Goal: Check status: Check status

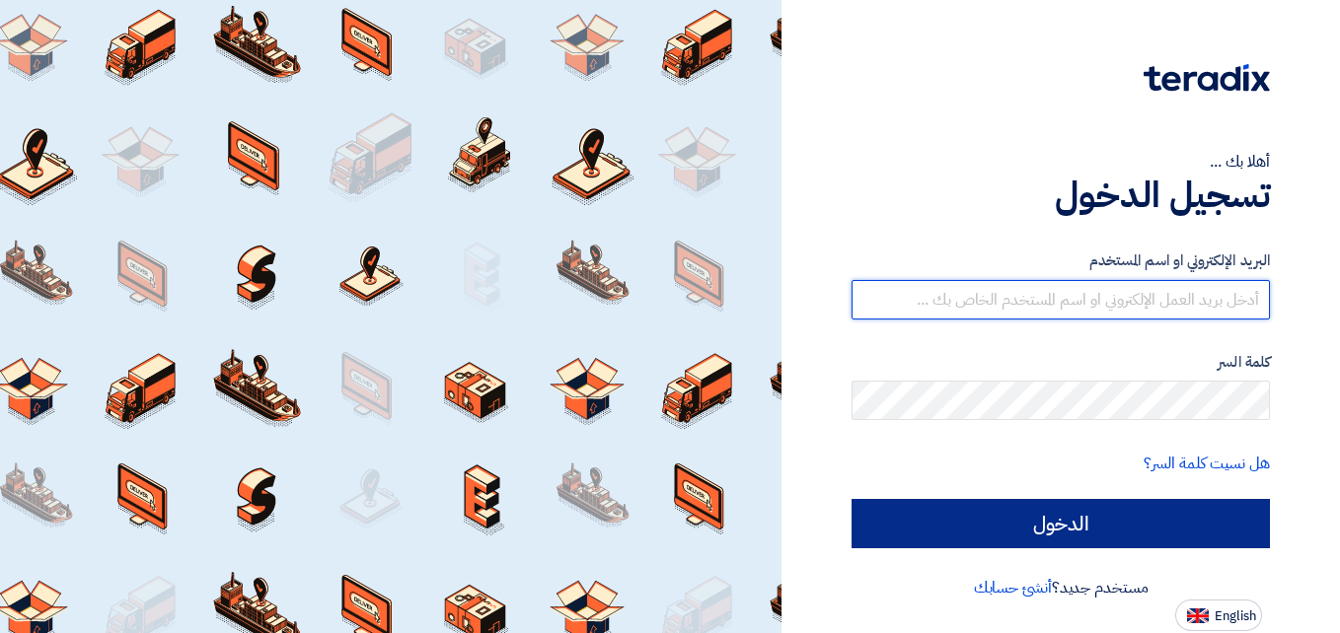
type input "[DOMAIN_NAME][EMAIL_ADDRESS][DOMAIN_NAME]"
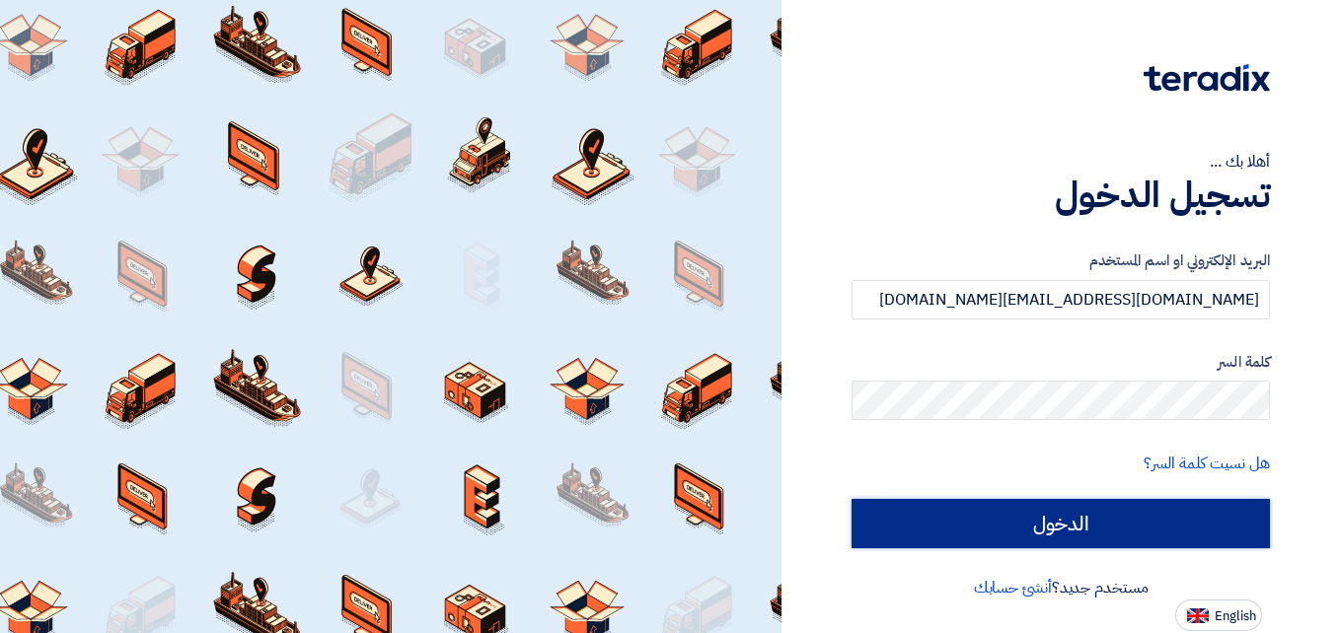
click at [1069, 525] on input "الدخول" at bounding box center [1061, 523] width 418 height 49
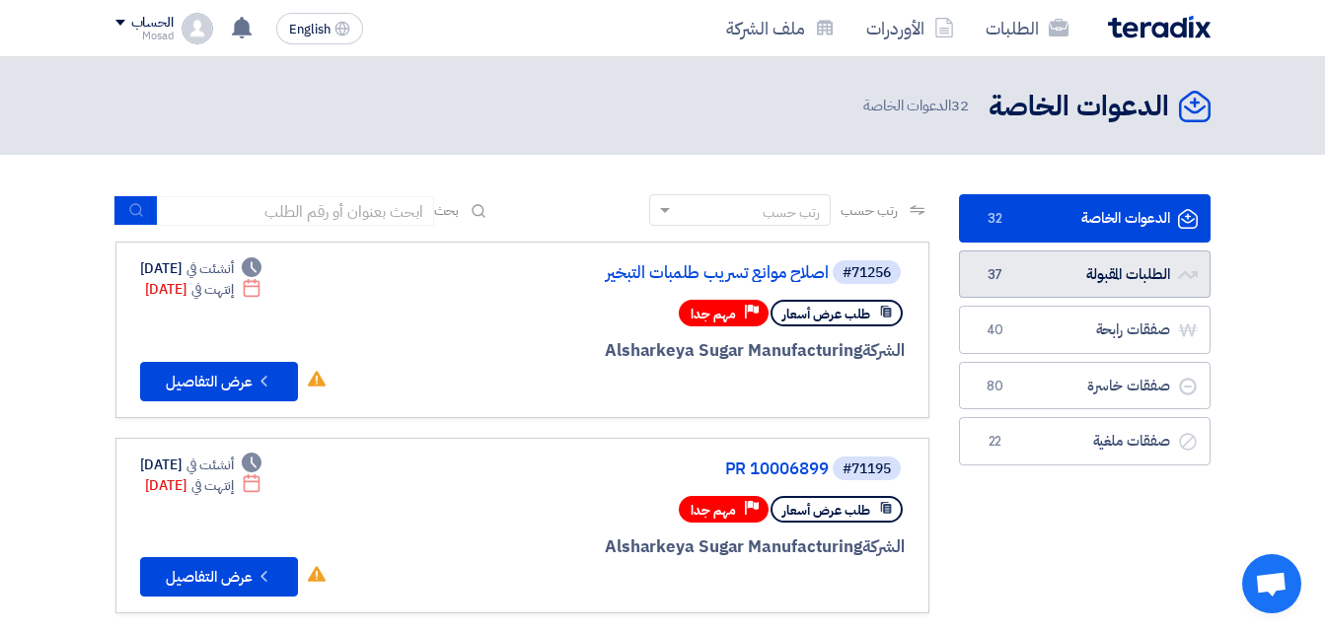
click at [1112, 270] on link "الطلبات المقبولة الطلبات المقبولة 37" at bounding box center [1085, 275] width 252 height 48
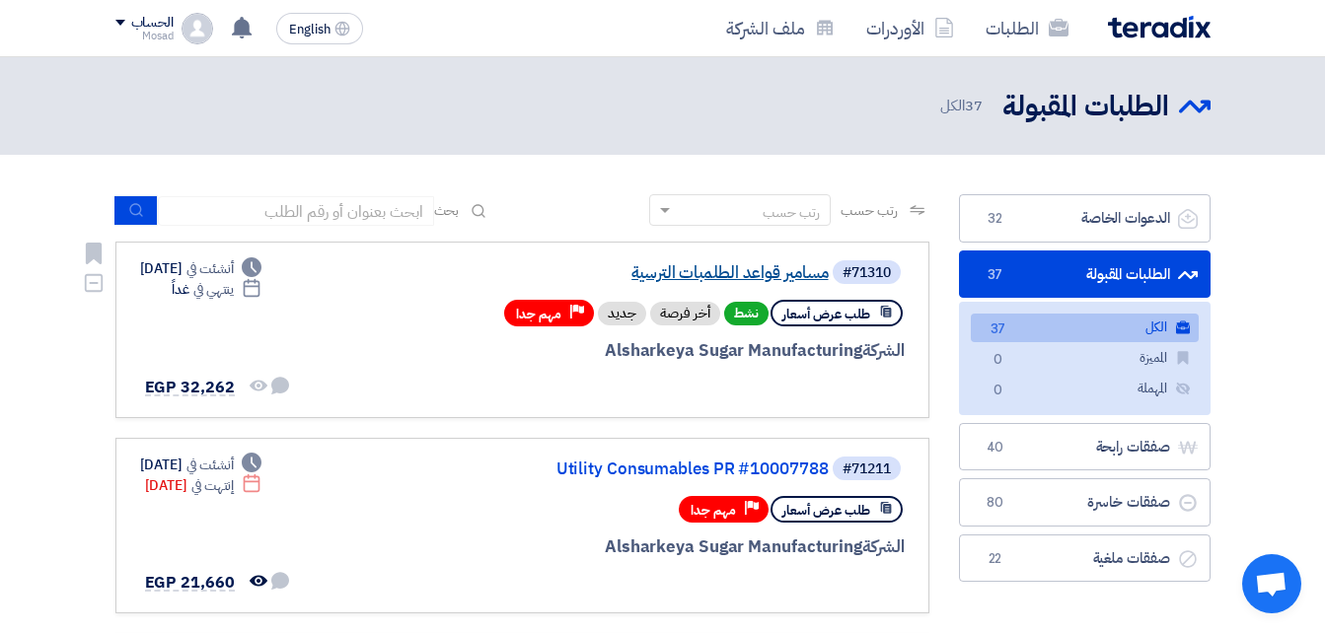
click at [708, 270] on link "مسامير قواعد الطلمبات الترسية" at bounding box center [631, 273] width 395 height 18
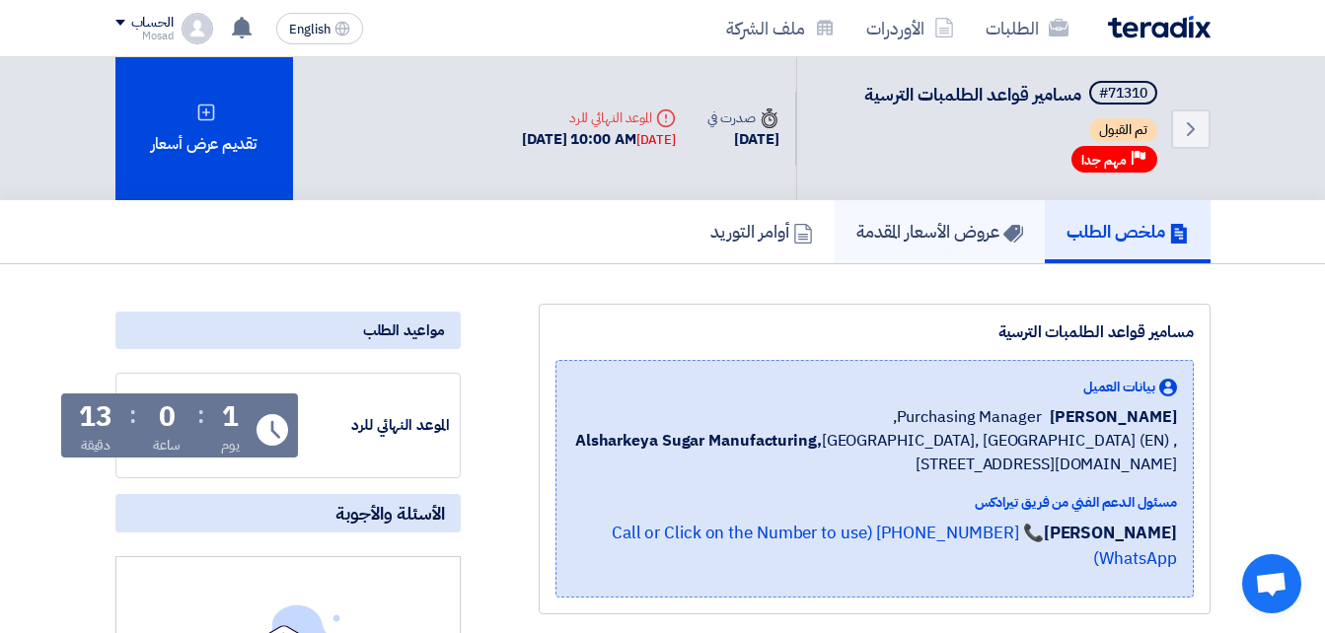
click at [916, 225] on h5 "عروض الأسعار المقدمة" at bounding box center [940, 231] width 167 height 23
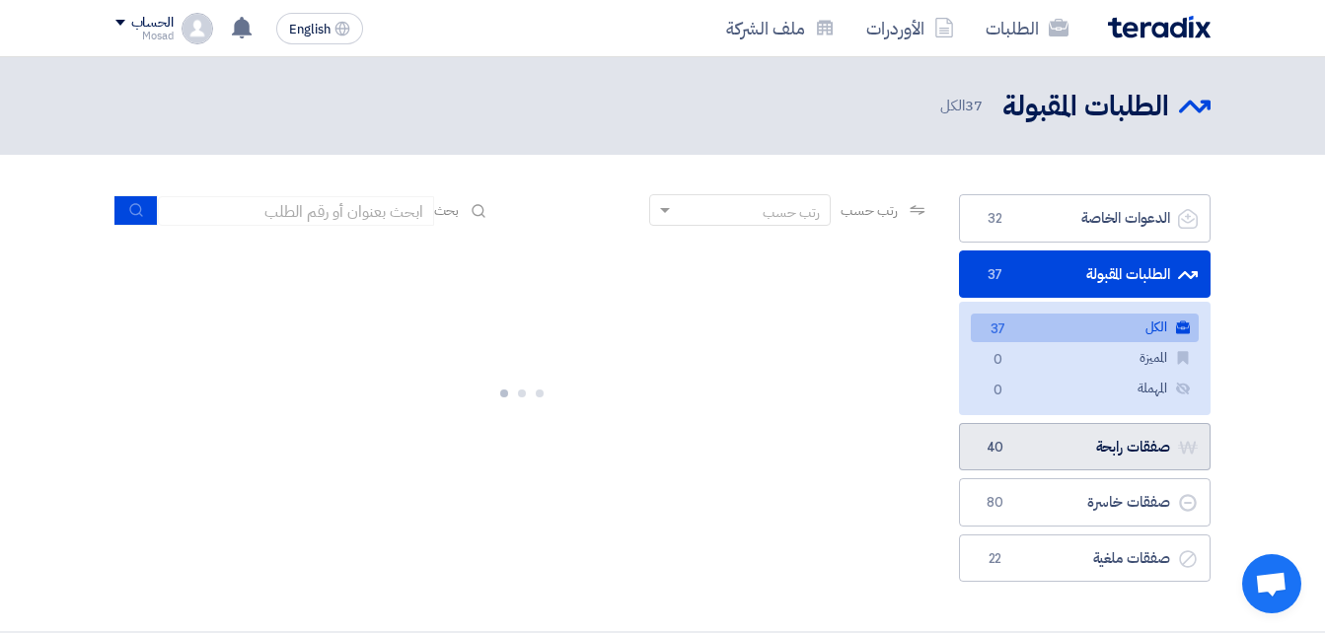
click at [1077, 452] on link "صفقات رابحة صفقات رابحة 40" at bounding box center [1085, 447] width 252 height 48
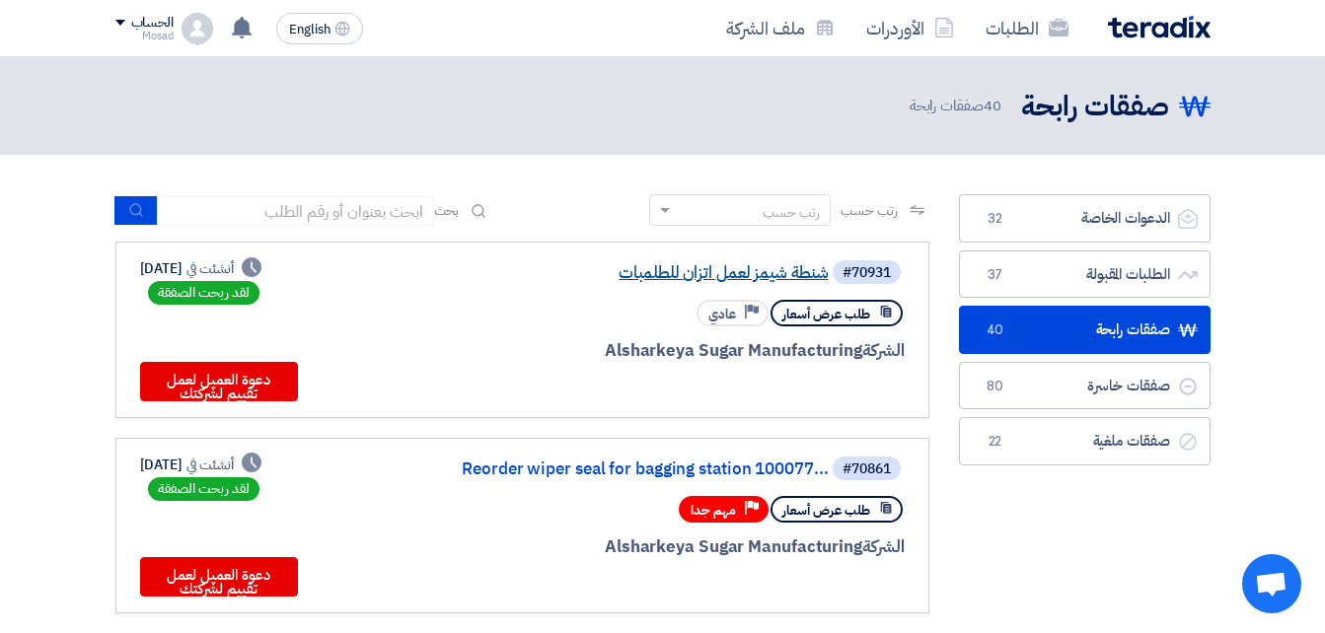
click at [761, 266] on link "شنطة شيمز لعمل اتزان للطلمبات" at bounding box center [631, 273] width 395 height 18
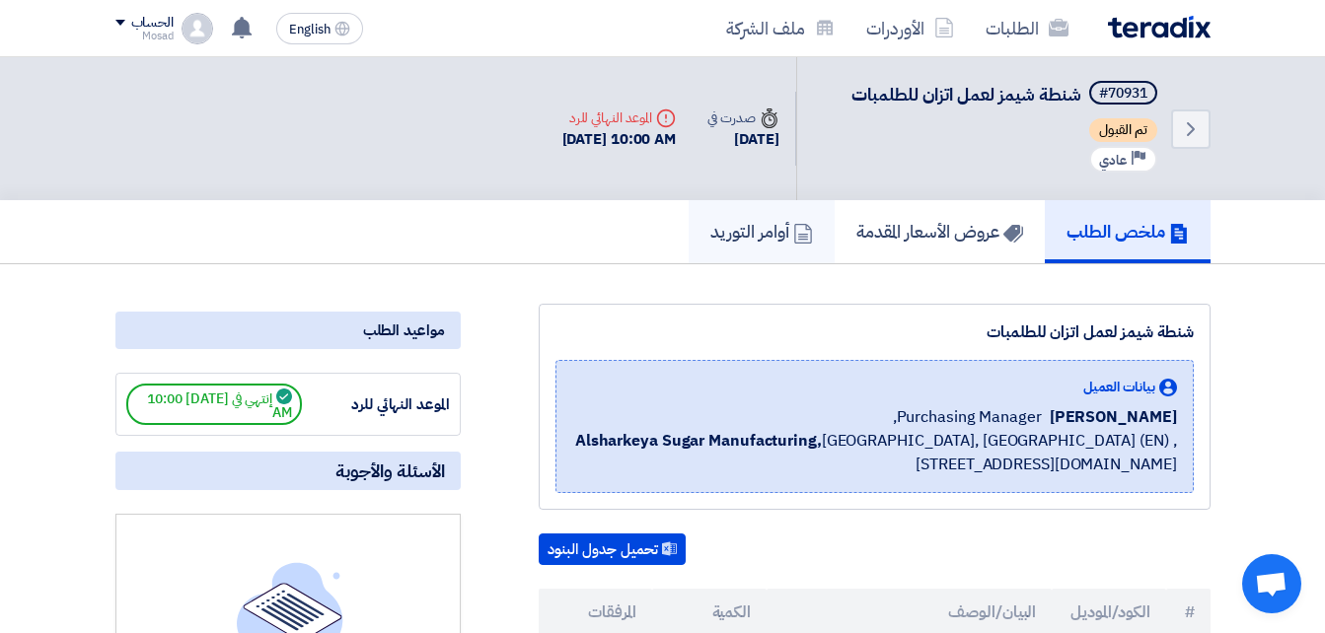
click at [760, 240] on h5 "أوامر التوريد" at bounding box center [761, 231] width 103 height 23
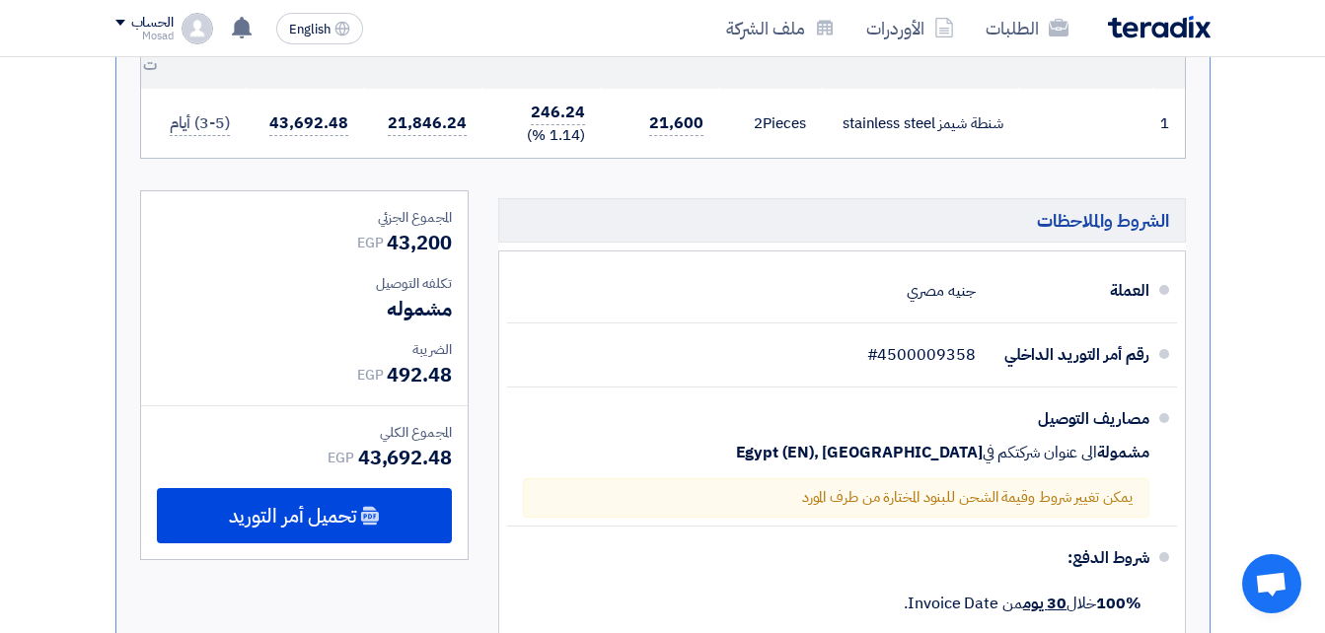
scroll to position [592, 0]
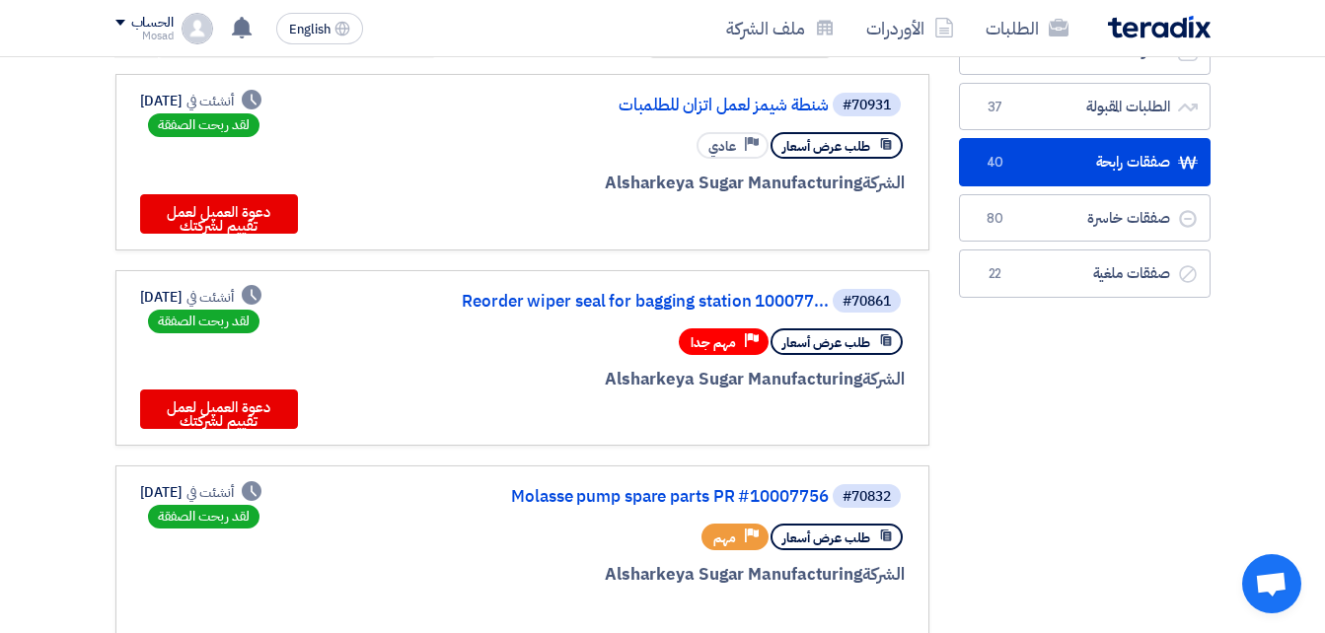
scroll to position [197, 0]
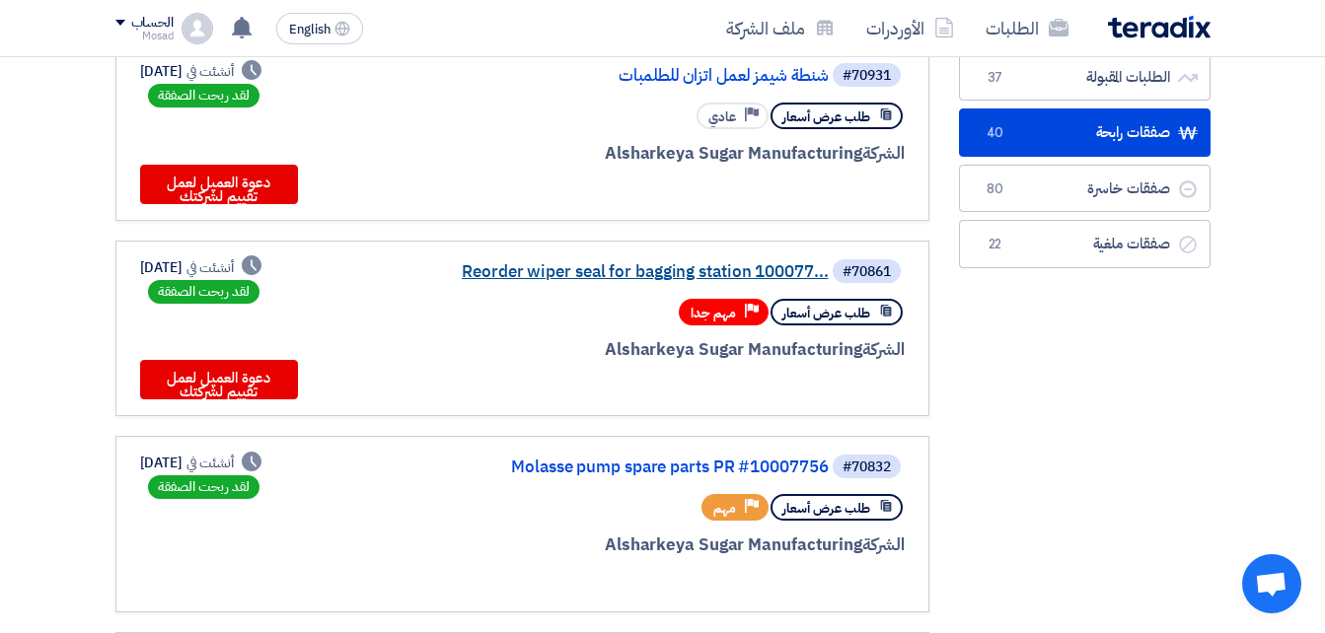
click at [634, 269] on link "Reorder wiper seal for bagging station 100077..." at bounding box center [631, 272] width 395 height 18
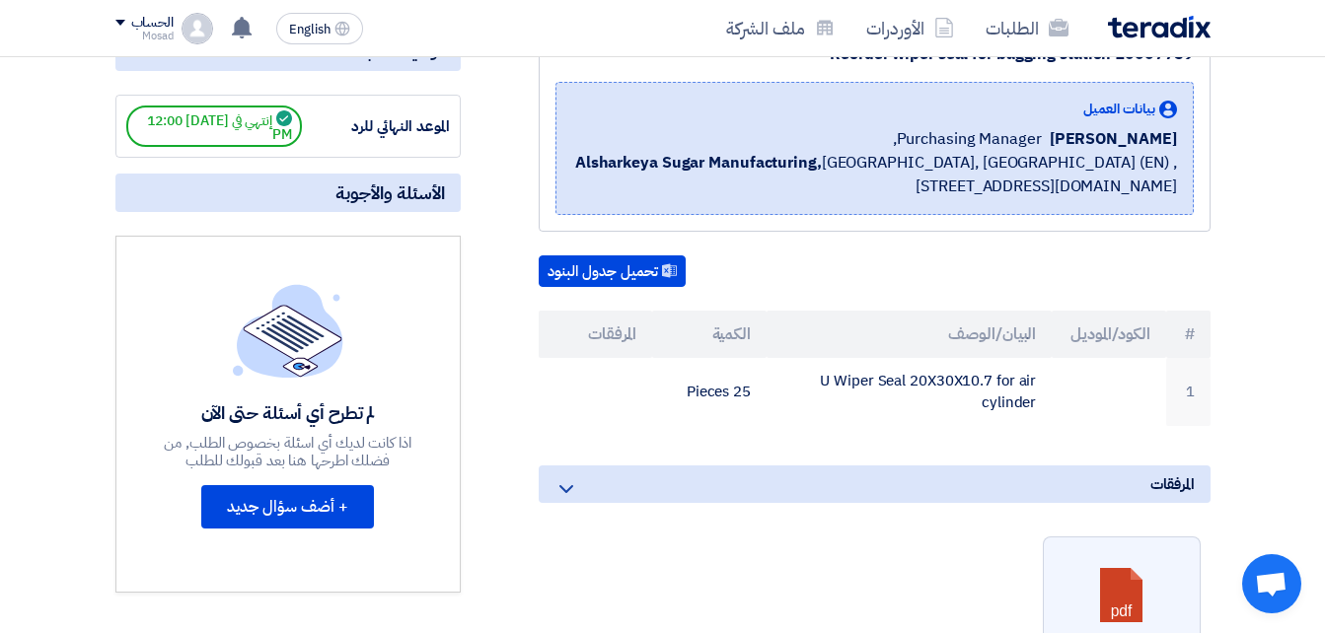
scroll to position [395, 0]
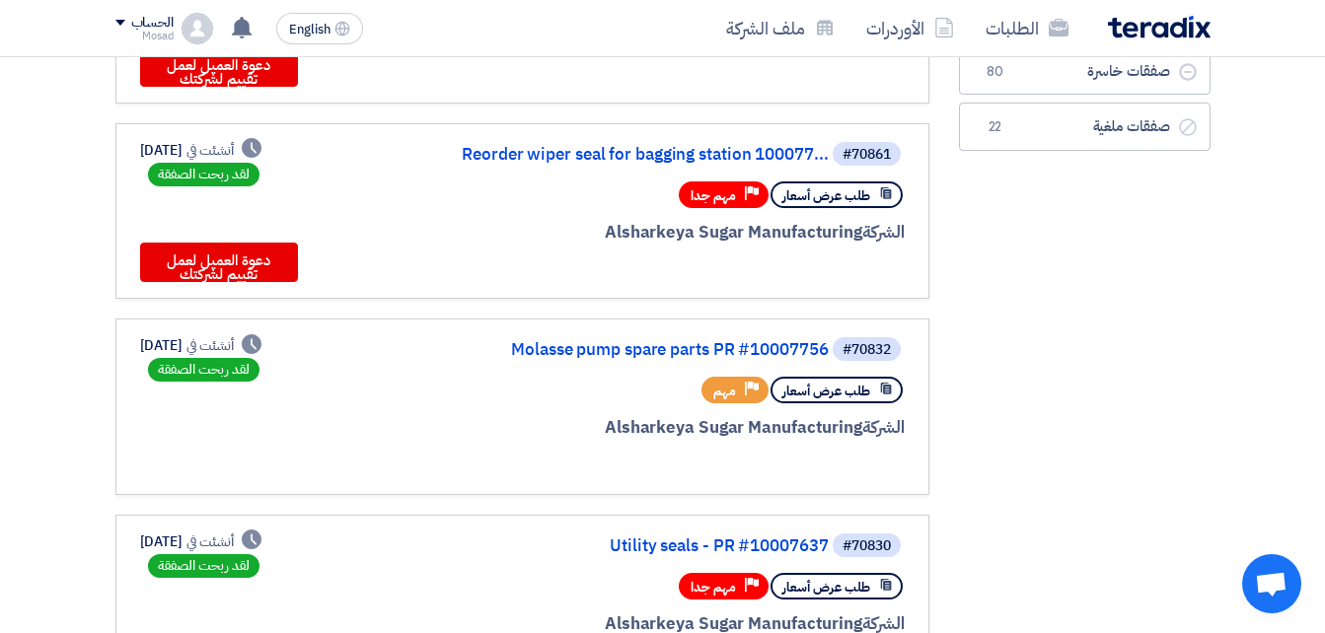
scroll to position [395, 0]
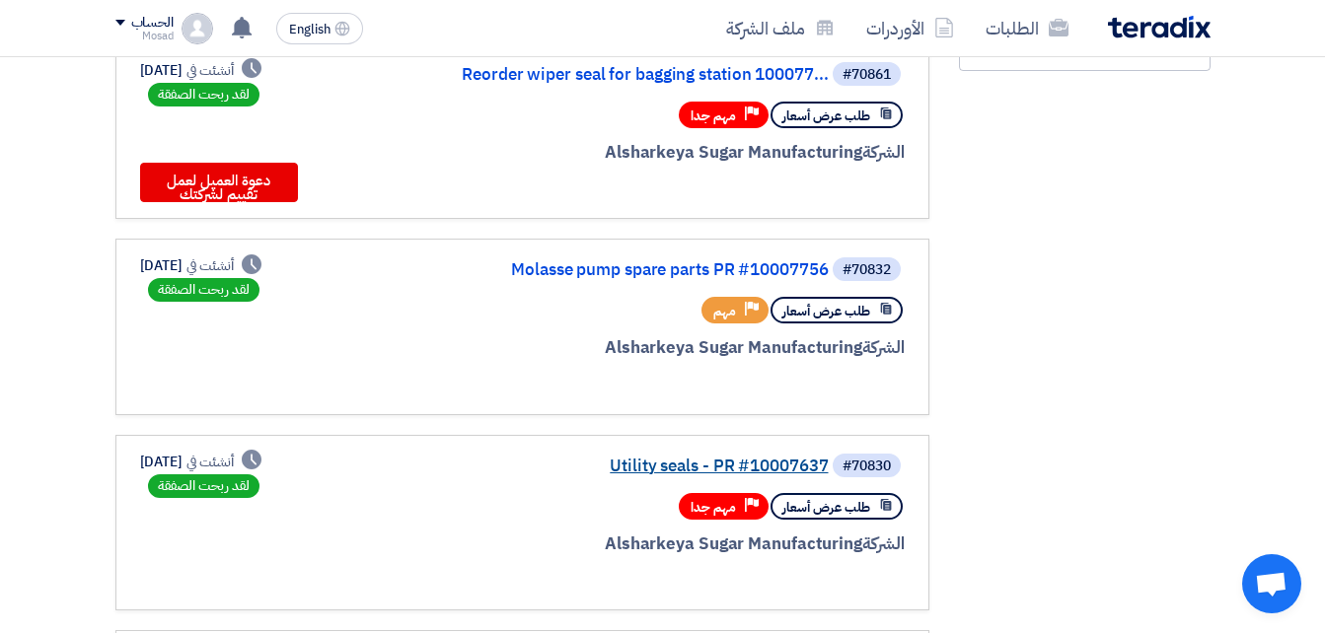
click at [690, 462] on link "Utility seals - PR #10007637" at bounding box center [631, 467] width 395 height 18
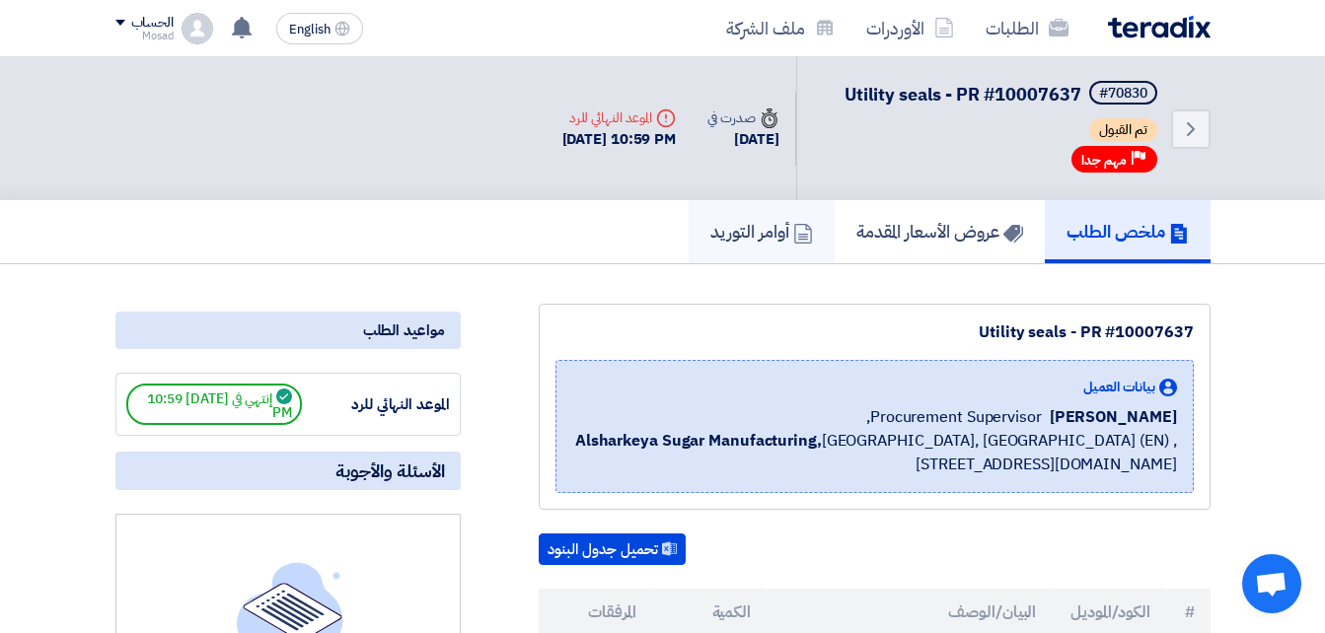
click at [732, 226] on h5 "أوامر التوريد" at bounding box center [761, 231] width 103 height 23
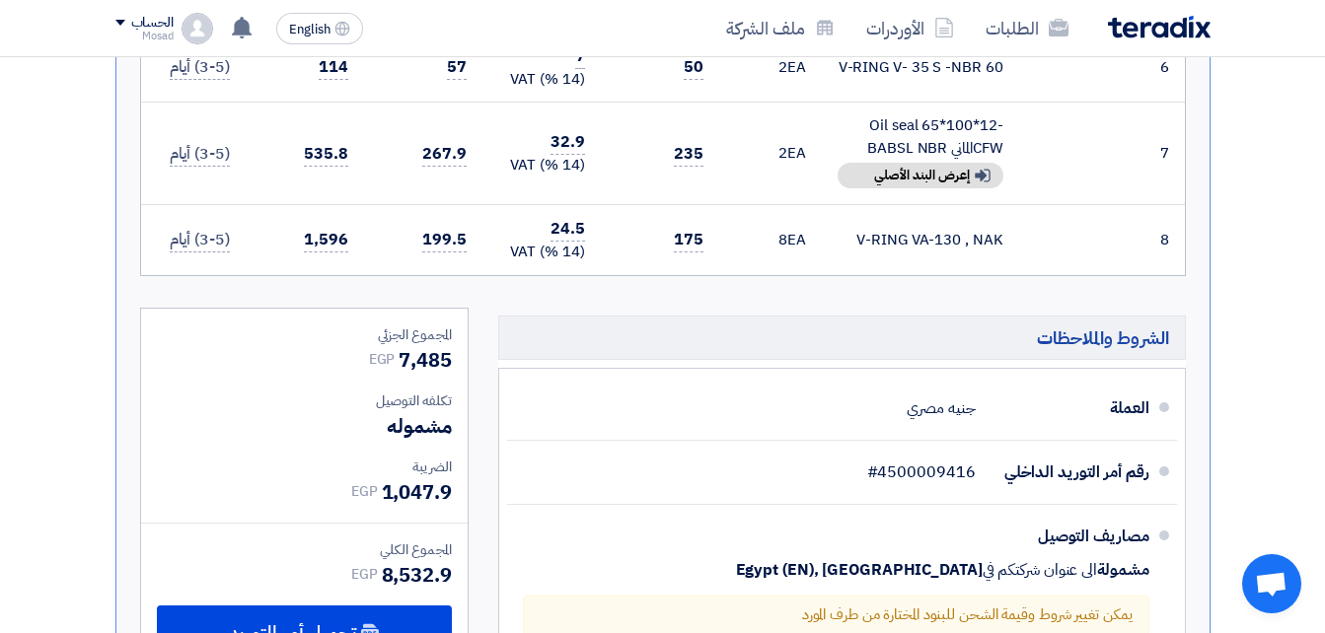
scroll to position [1184, 0]
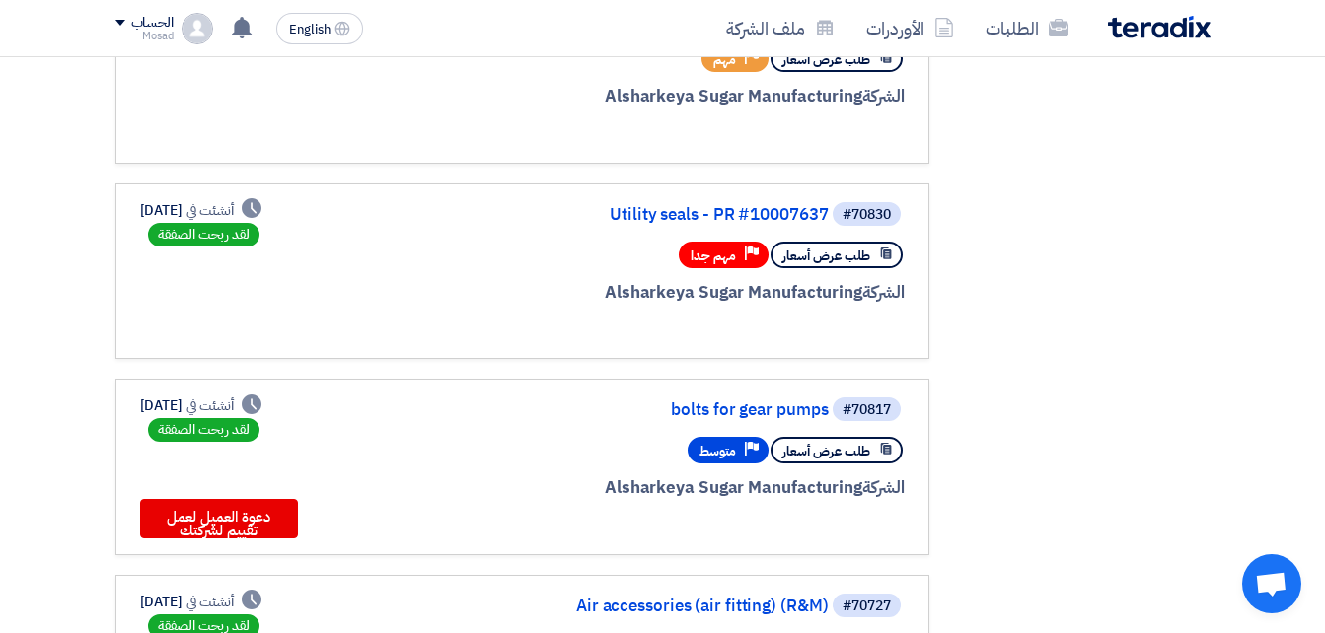
scroll to position [789, 0]
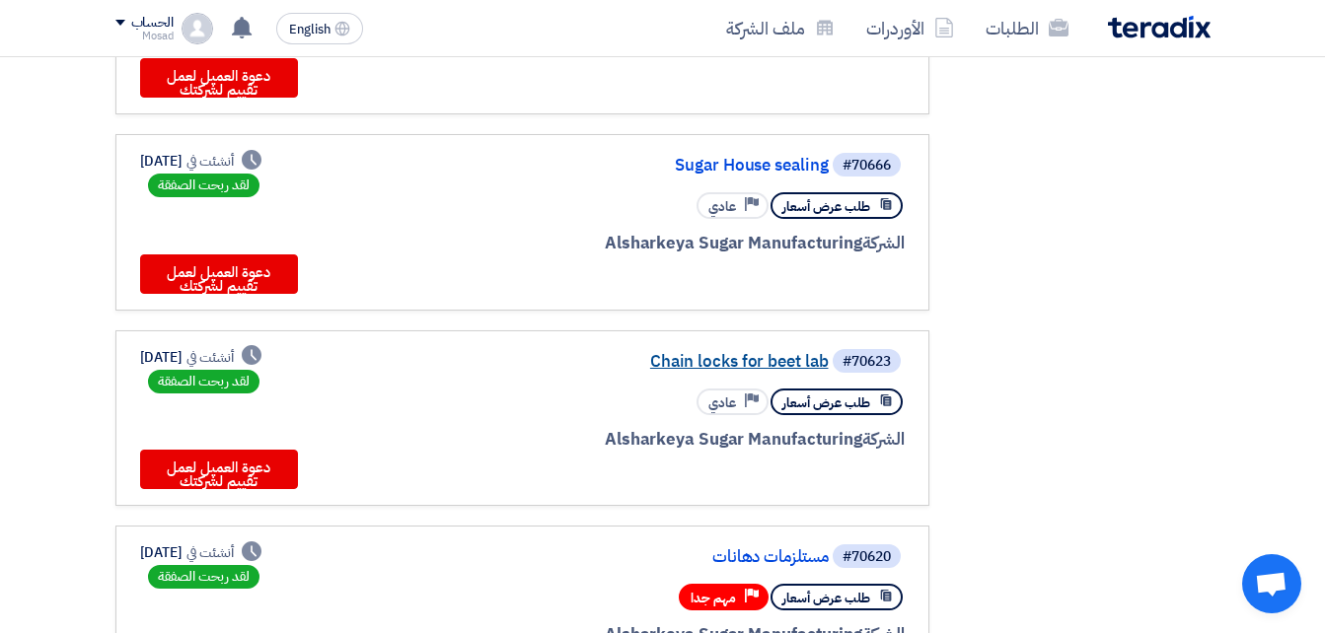
click at [709, 357] on link "Chain locks for beet lab" at bounding box center [631, 362] width 395 height 18
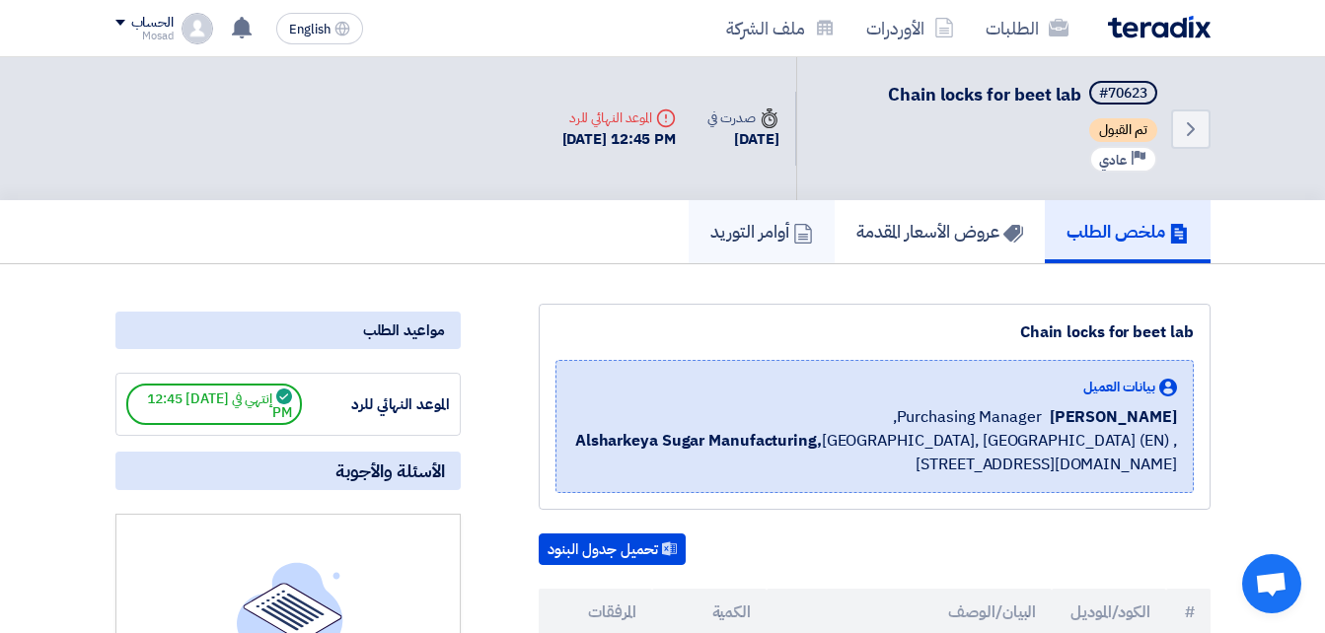
click at [724, 229] on h5 "أوامر التوريد" at bounding box center [761, 231] width 103 height 23
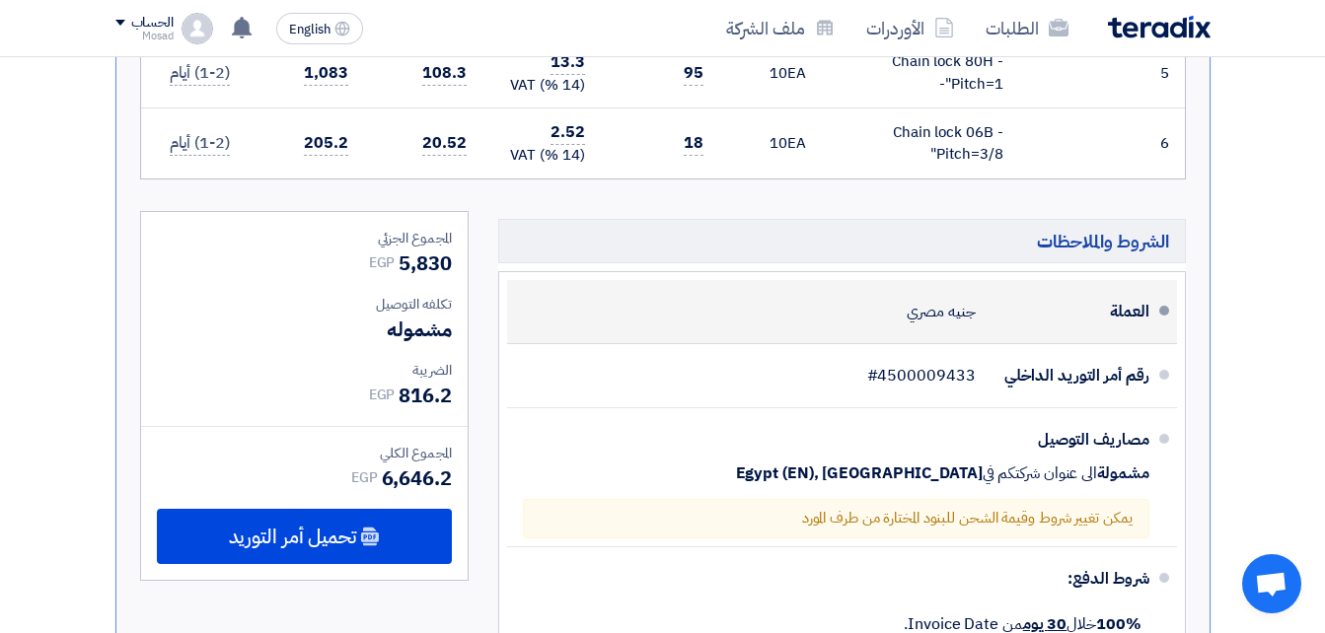
scroll to position [987, 0]
